Goal: Check status: Check status

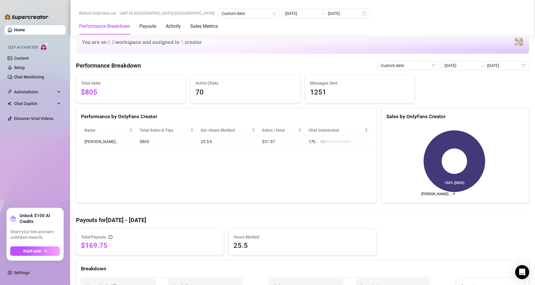
scroll to position [117, 0]
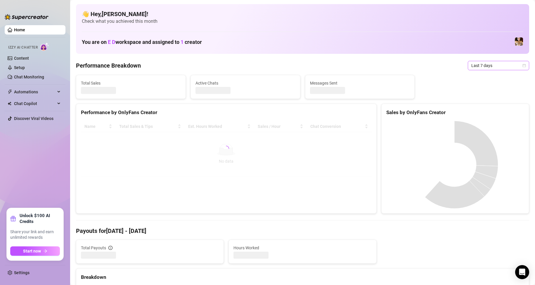
click at [489, 67] on span "Last 7 days" at bounding box center [498, 65] width 54 height 9
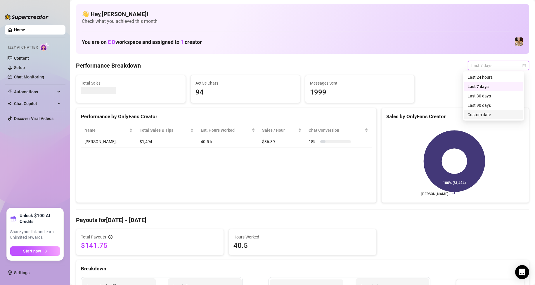
click at [483, 113] on div "Custom date" at bounding box center [493, 114] width 52 height 6
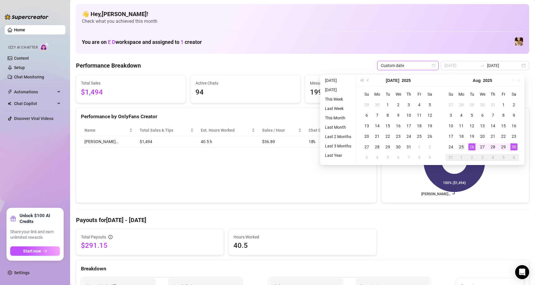
type input "[DATE]"
click at [463, 145] on div "25" at bounding box center [461, 146] width 7 height 7
type input "[DATE]"
click at [513, 145] on div "30" at bounding box center [513, 146] width 7 height 7
click at [513, 145] on rect at bounding box center [454, 160] width 136 height 73
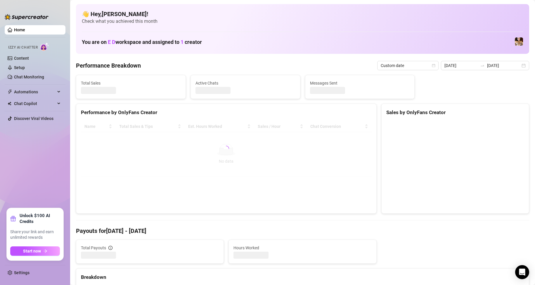
type input "[DATE]"
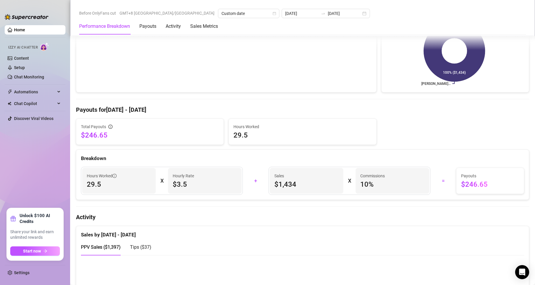
scroll to position [88, 0]
